Goal: Task Accomplishment & Management: Use online tool/utility

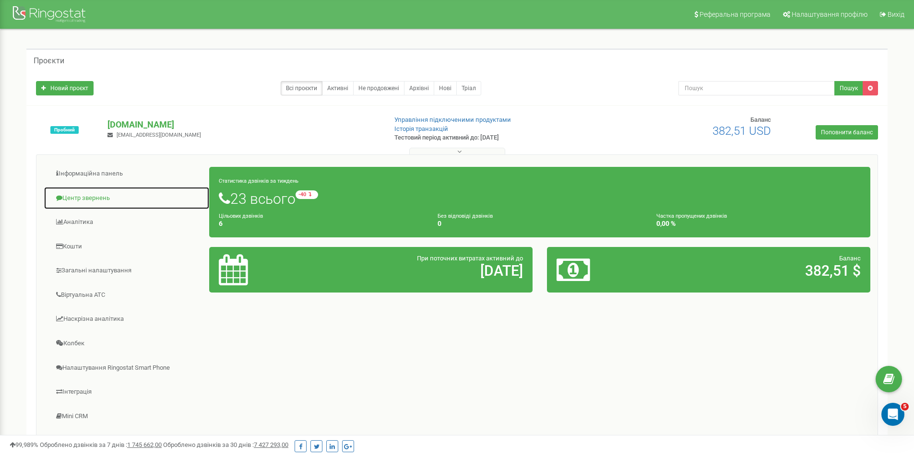
click at [94, 194] on link "Центр звернень" at bounding box center [127, 199] width 166 height 24
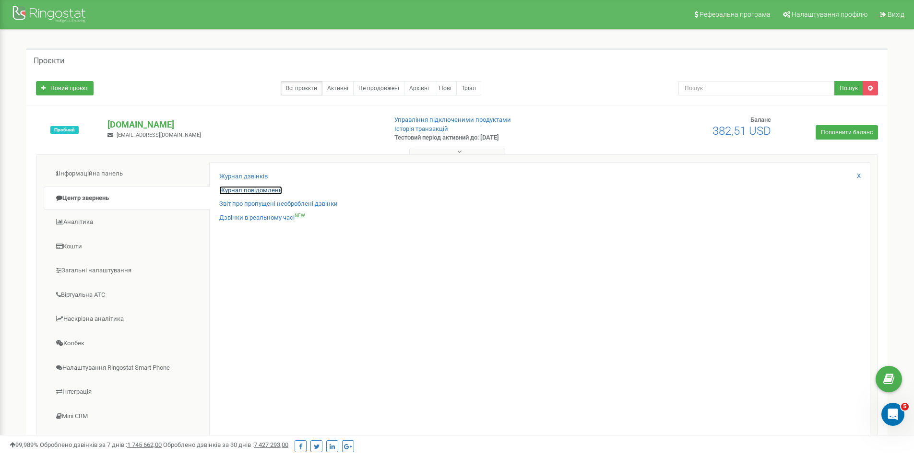
click at [255, 191] on link "Журнал повідомлень" at bounding box center [250, 190] width 63 height 9
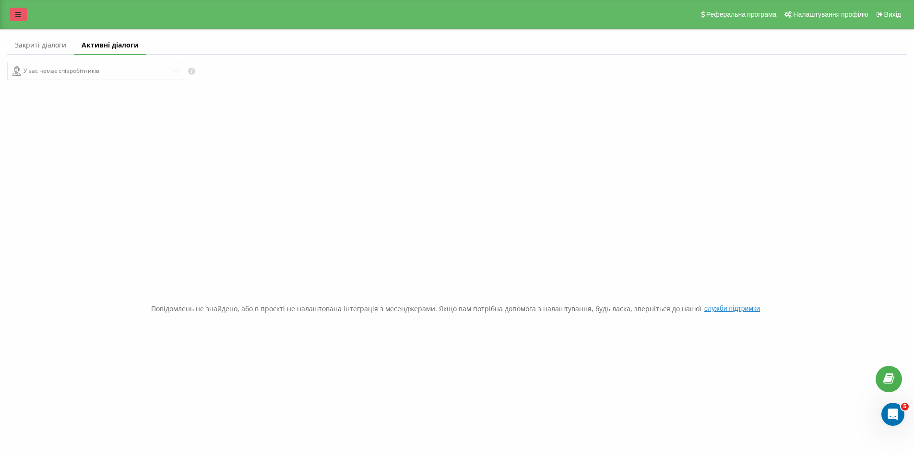
click at [16, 11] on icon at bounding box center [18, 14] width 6 height 7
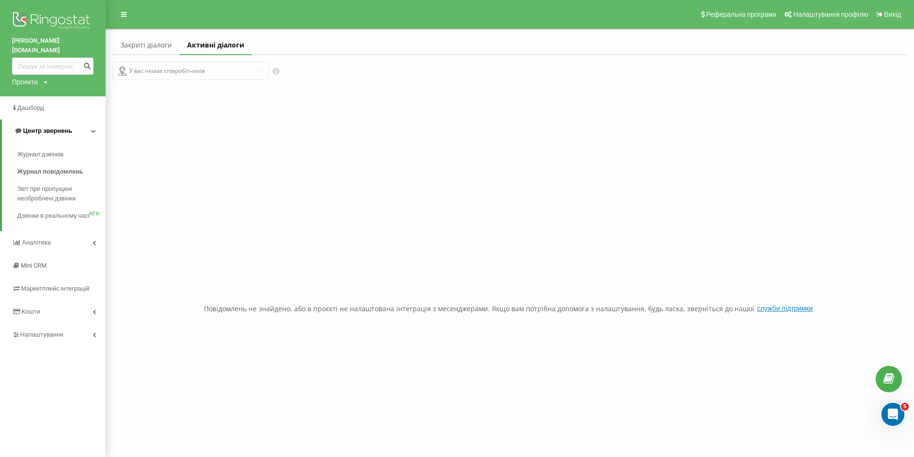
click at [92, 129] on icon at bounding box center [93, 131] width 5 height 5
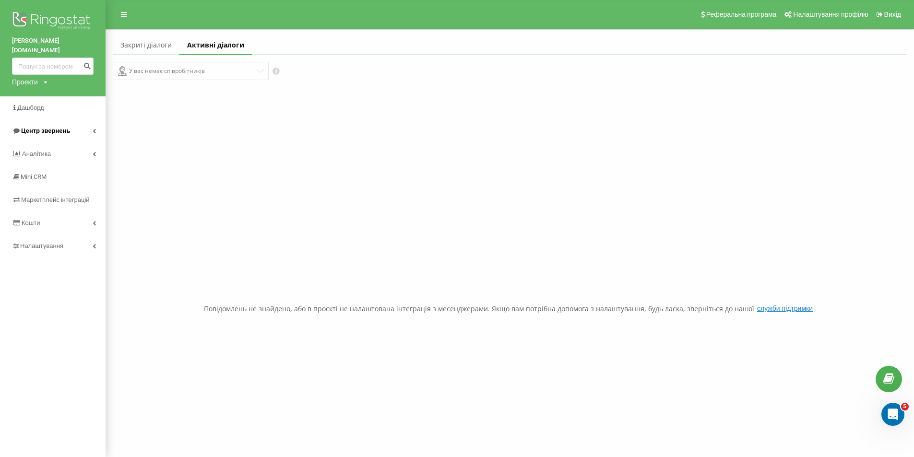
drag, startPoint x: 97, startPoint y: 120, endPoint x: 81, endPoint y: 131, distance: 19.6
click at [97, 120] on link "Центр звернень" at bounding box center [53, 130] width 106 height 23
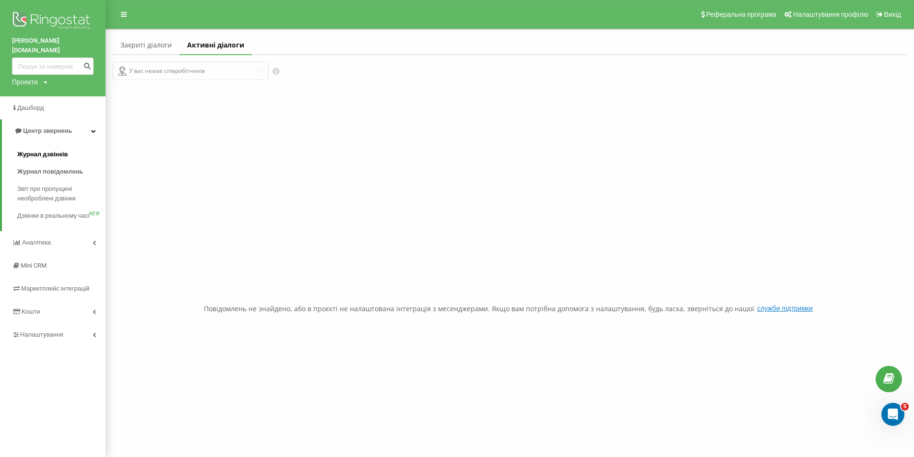
click at [55, 150] on span "Журнал дзвінків" at bounding box center [42, 155] width 51 height 10
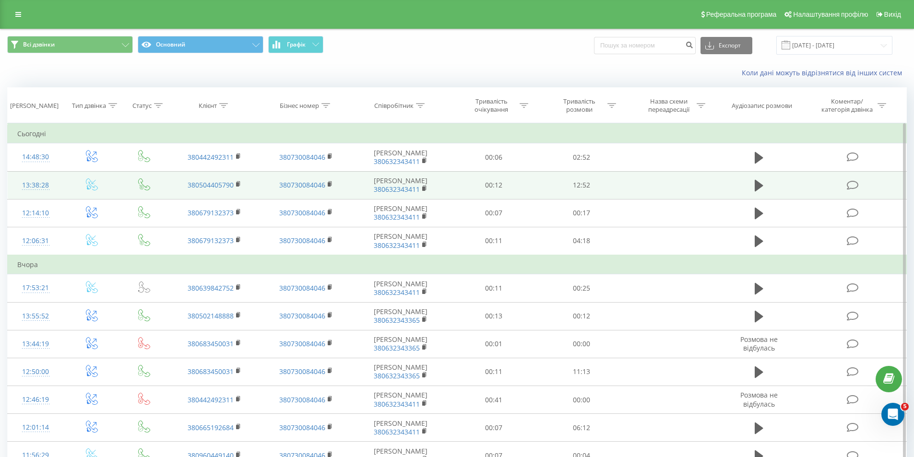
click at [29, 185] on div "13:38:28" at bounding box center [35, 185] width 37 height 19
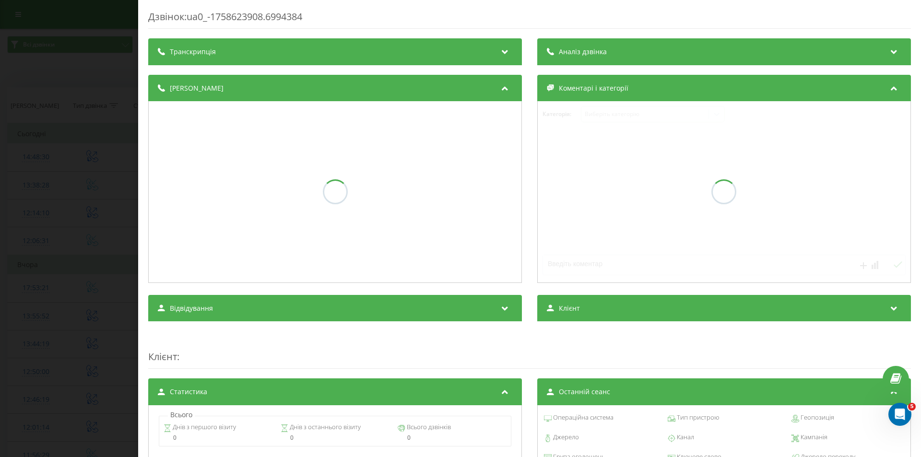
click at [577, 48] on div "Дзвінок : ua0_-1758623908.6994384 Транскрипція Аналіз дзвінка Деталі дзвінка Ко…" at bounding box center [529, 349] width 763 height 679
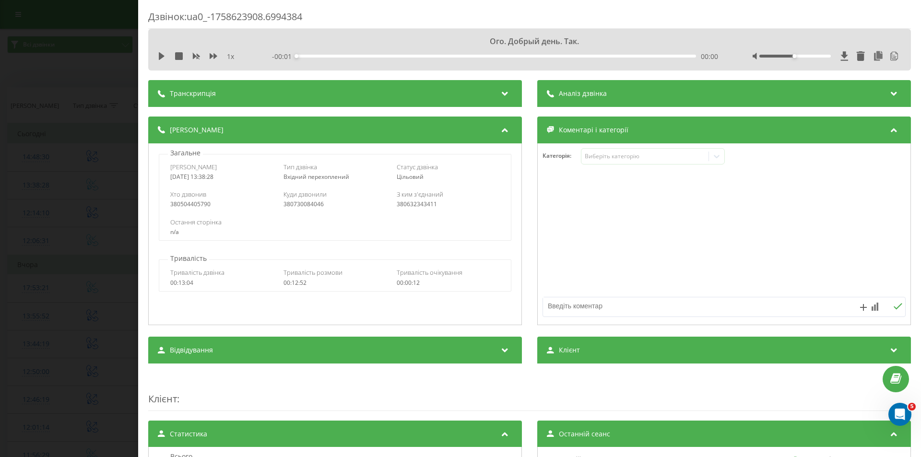
click at [587, 90] on span "Аналіз дзвінка" at bounding box center [583, 94] width 48 height 10
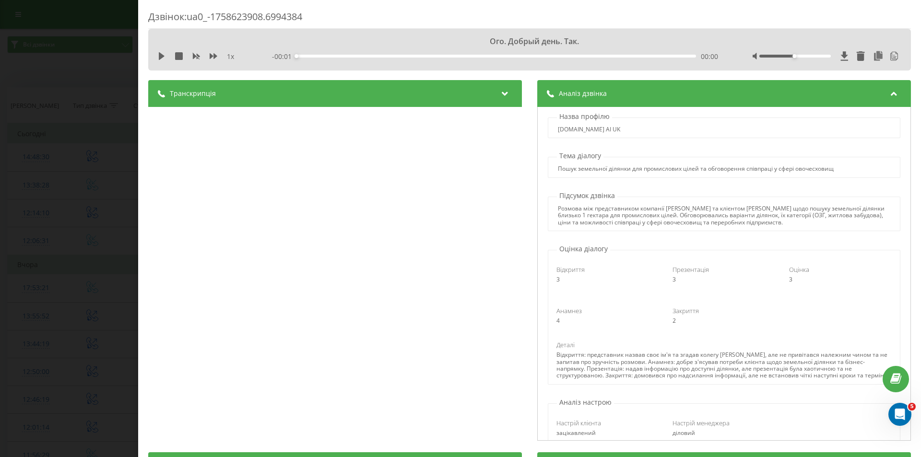
click at [0, 162] on div "Дзвінок : ua0_-1758623908.6994384 Ого. Добрый день. Так. 1 x - 00:01 00:00 00:0…" at bounding box center [460, 228] width 921 height 457
